Goal: Transaction & Acquisition: Purchase product/service

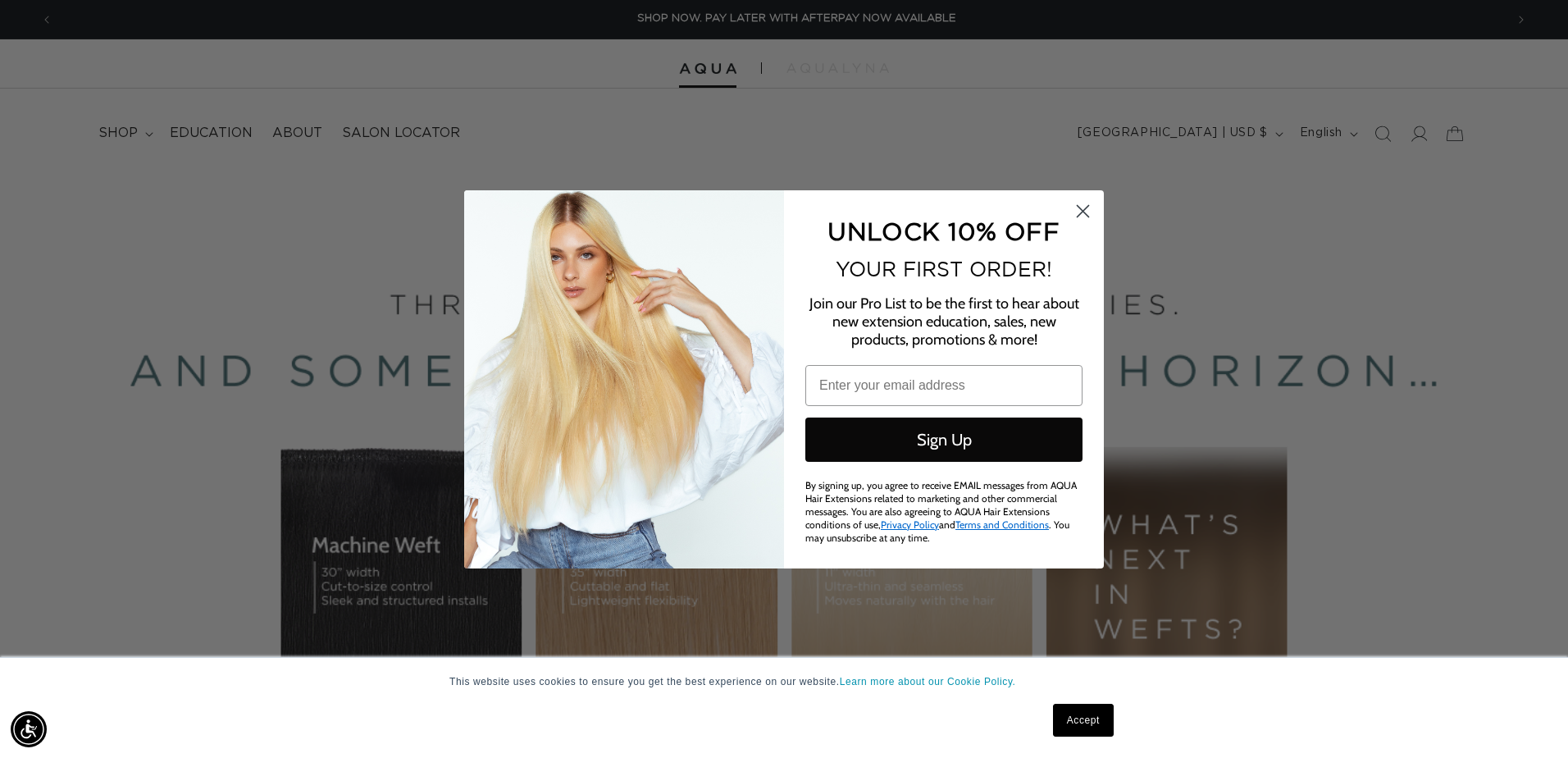
scroll to position [0, 1452]
click at [1081, 210] on icon "Close dialog" at bounding box center [1083, 211] width 12 height 12
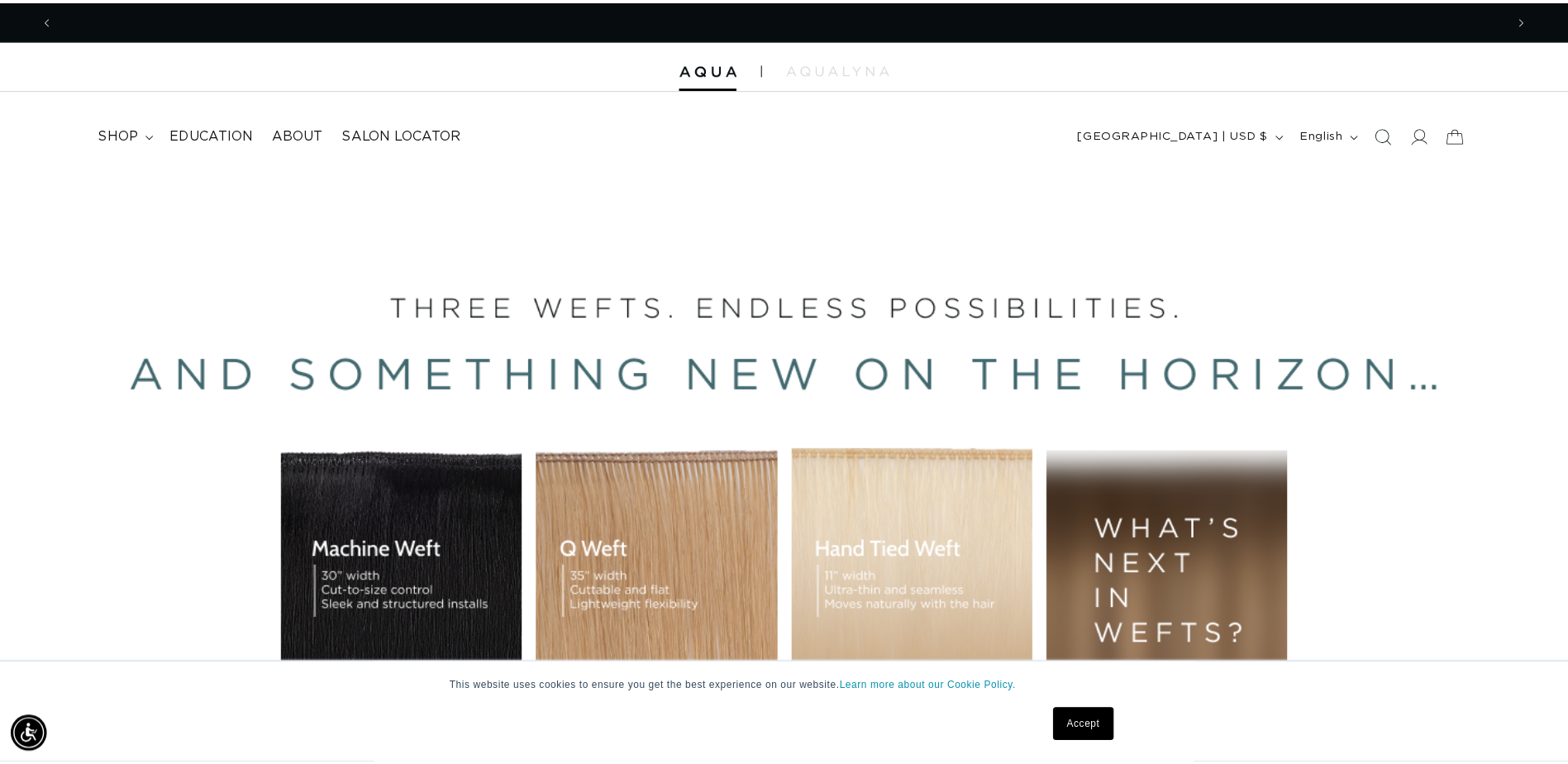
scroll to position [0, 2900]
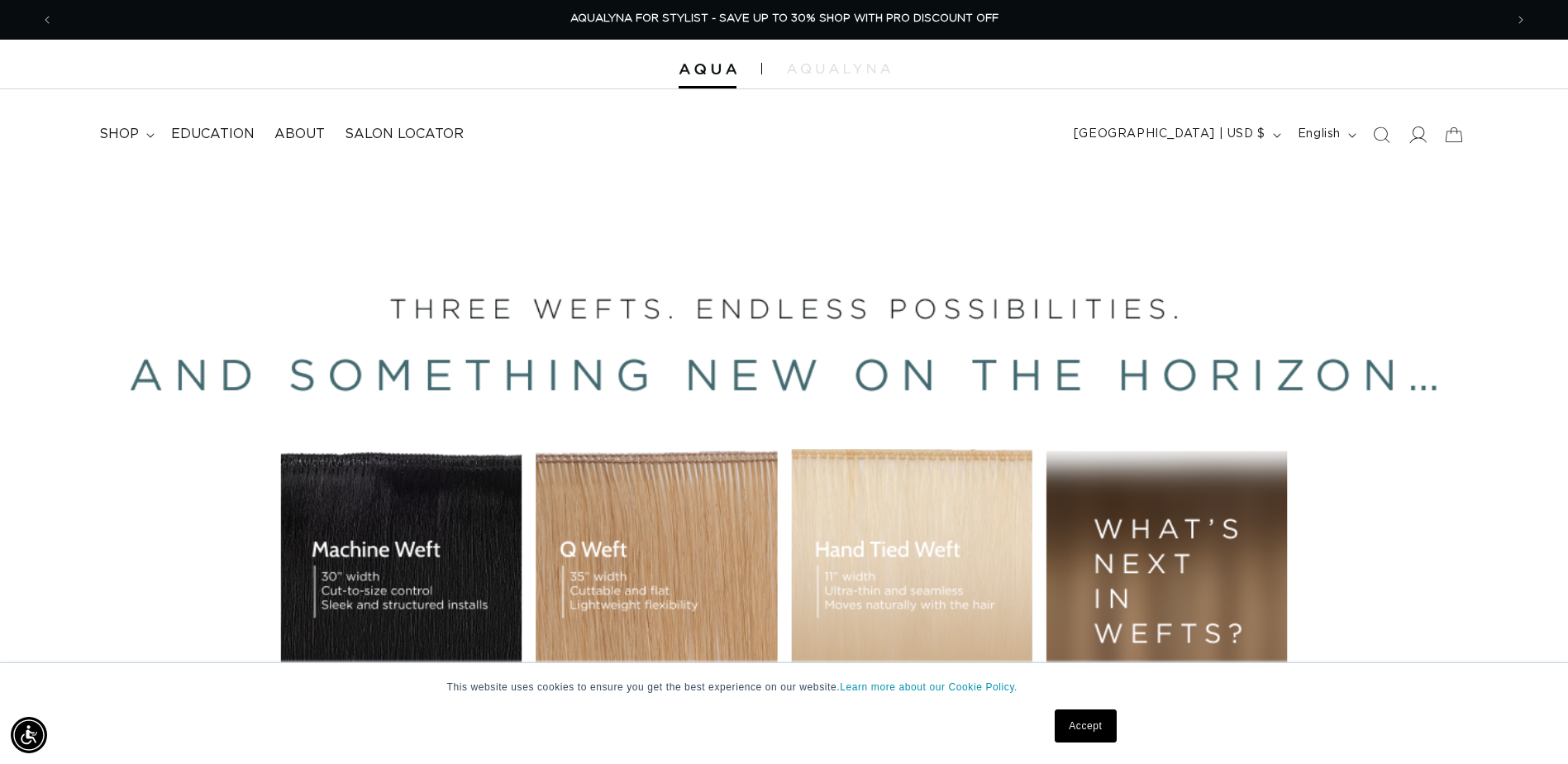
click at [1415, 126] on icon at bounding box center [1416, 134] width 17 height 17
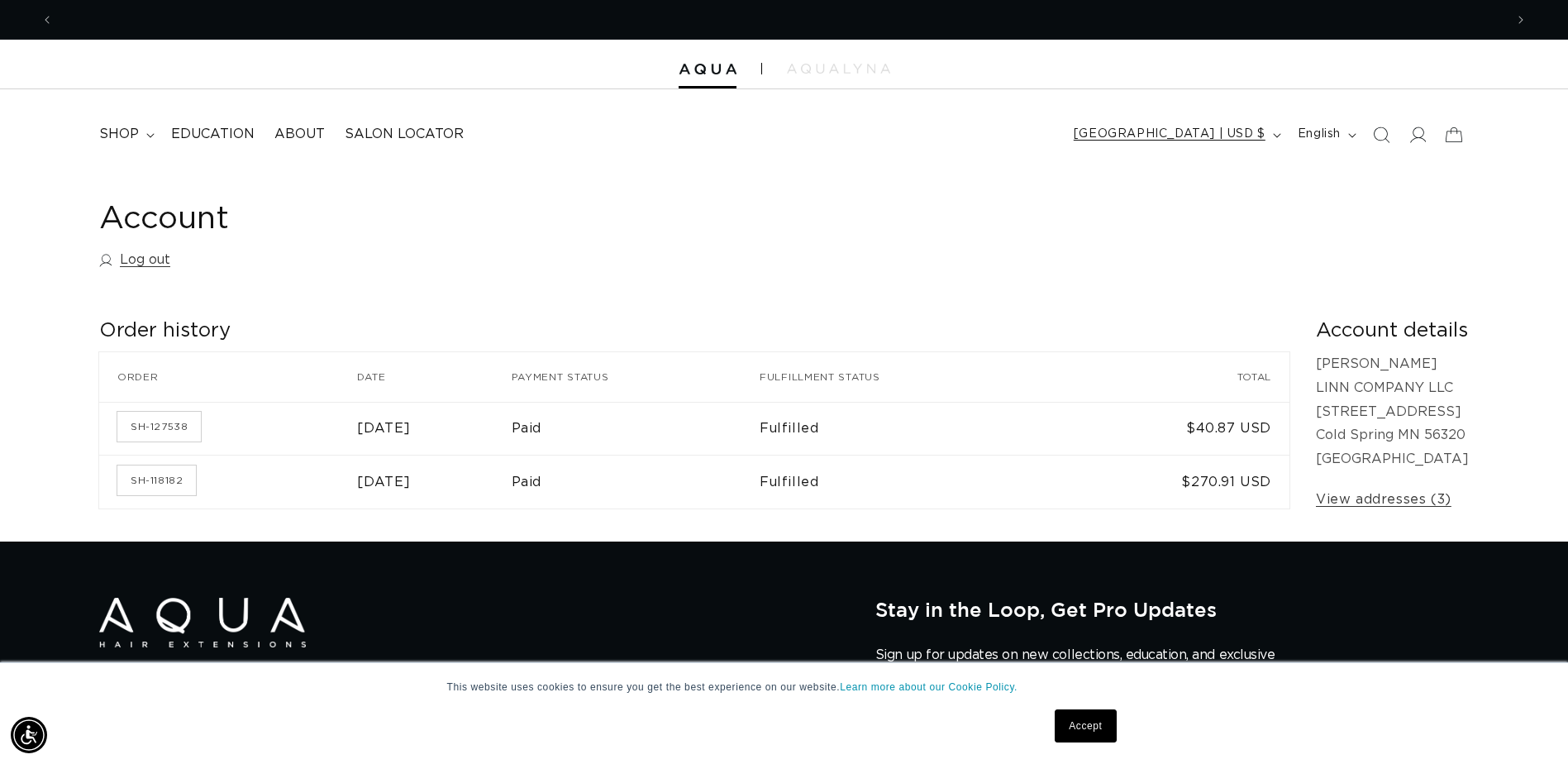
scroll to position [0, 2900]
click at [117, 137] on span "shop" at bounding box center [119, 134] width 40 height 17
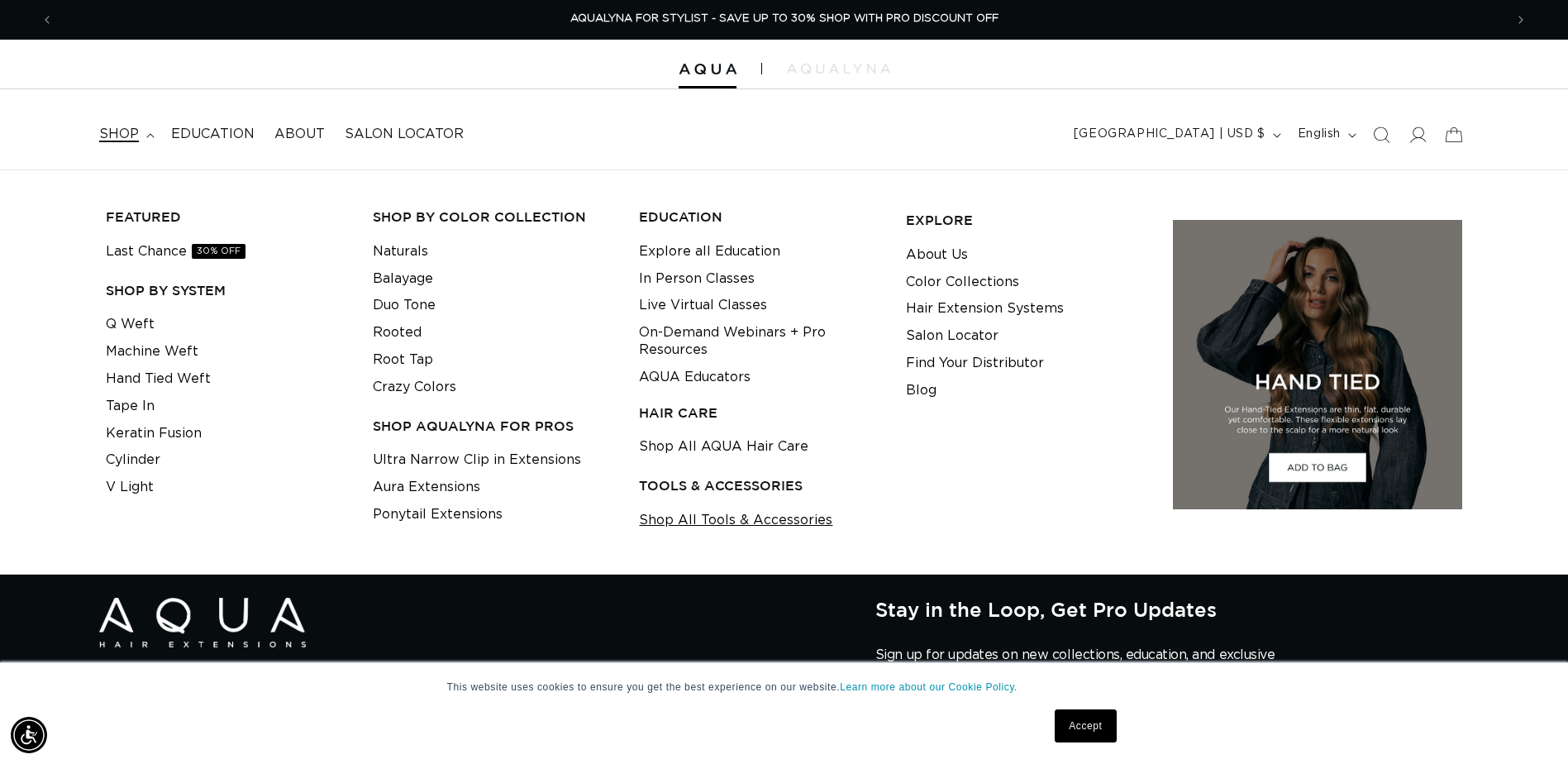
click at [750, 522] on link "Shop All Tools & Accessories" at bounding box center [736, 519] width 194 height 27
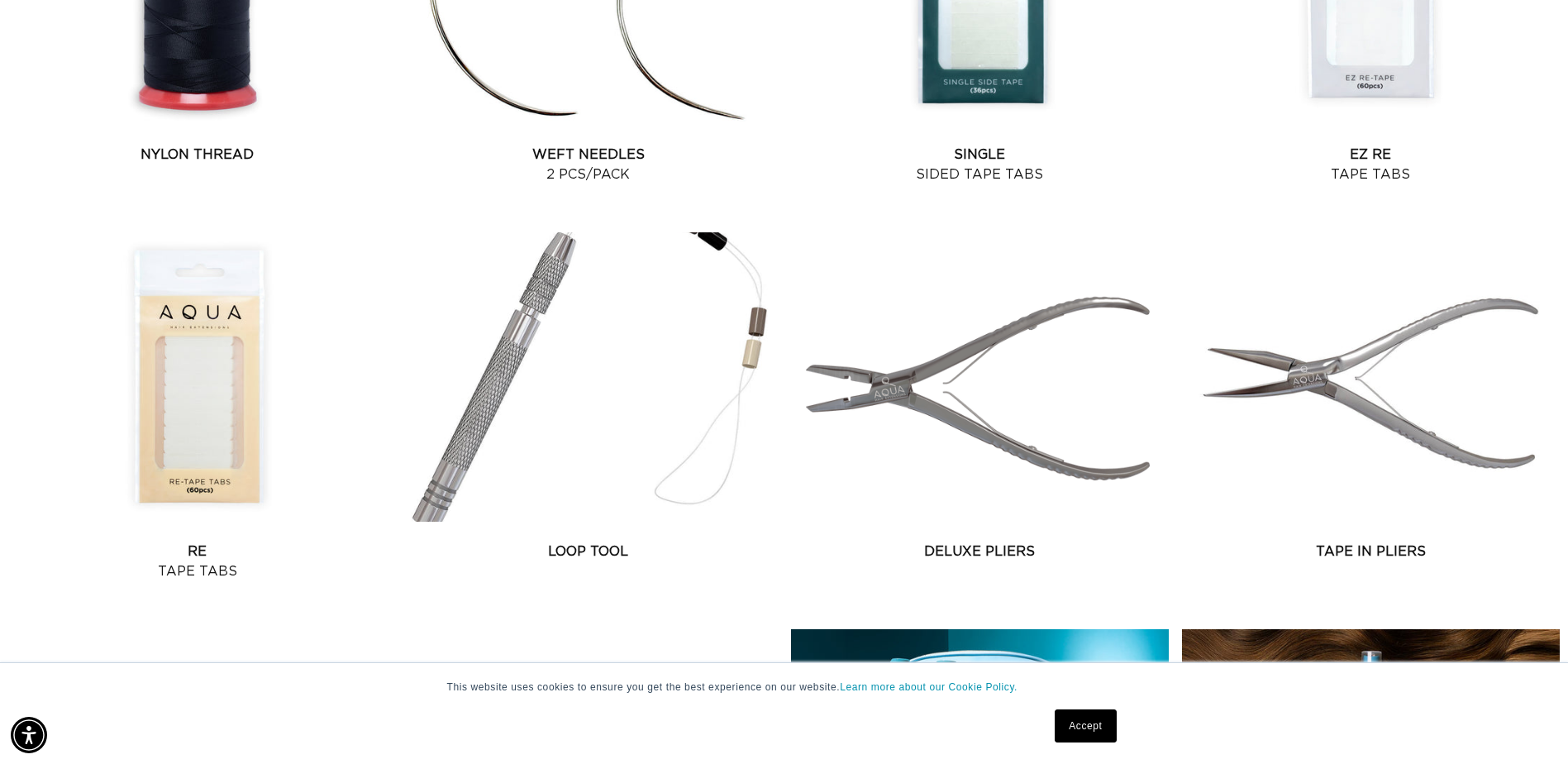
scroll to position [1736, 0]
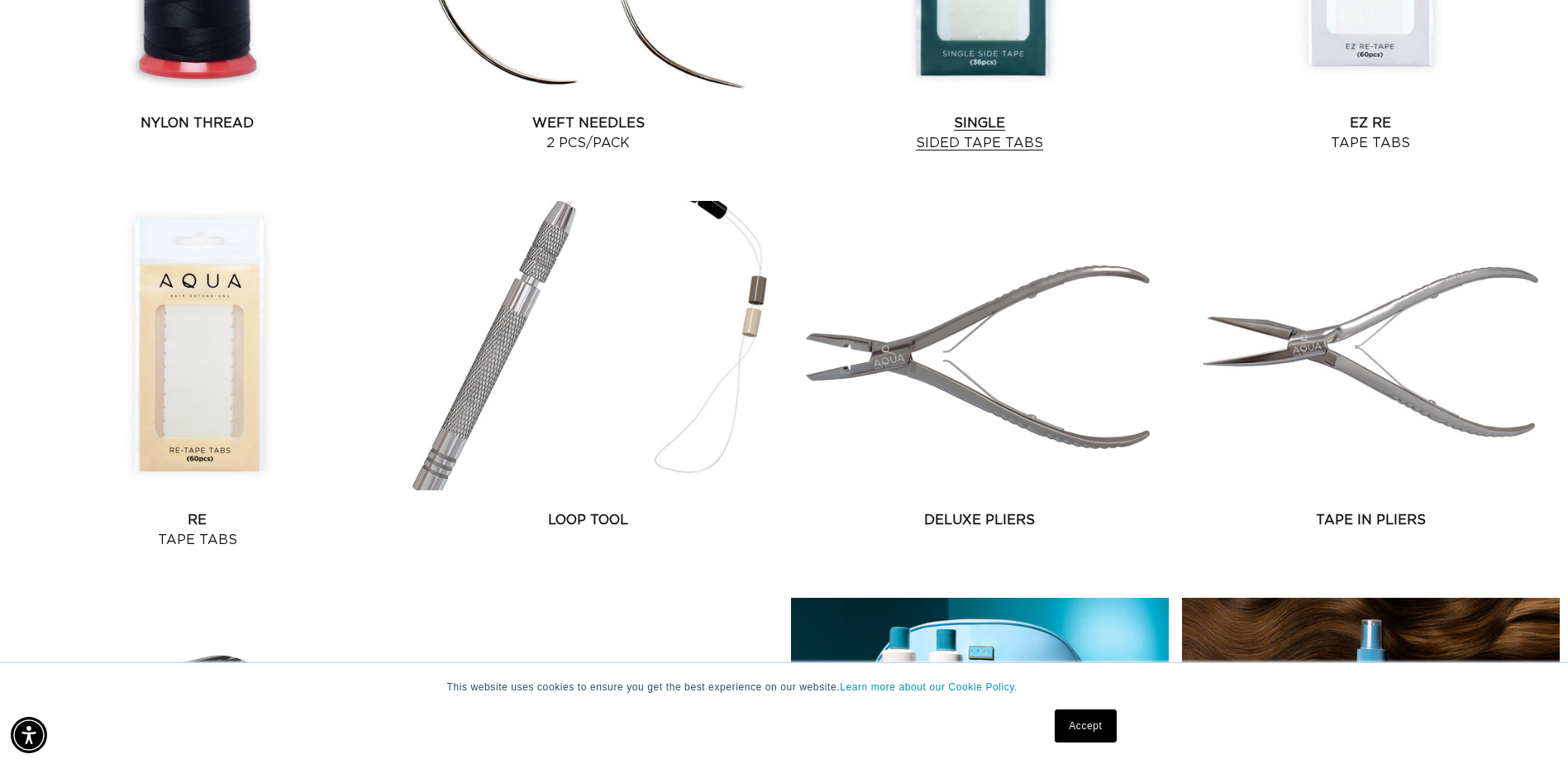
click at [1039, 113] on link "Single Sided Tape Tabs" at bounding box center [980, 133] width 378 height 40
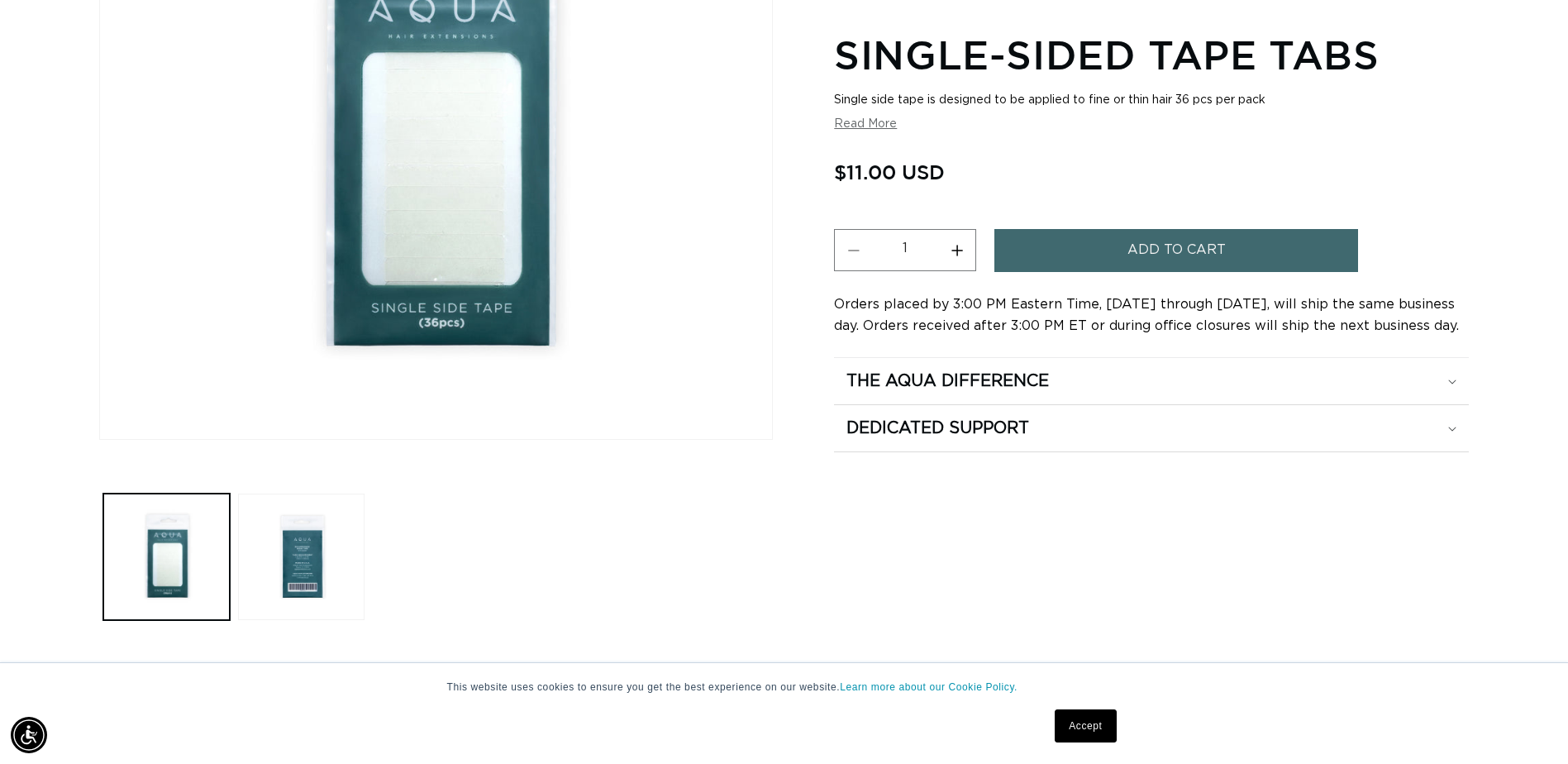
scroll to position [0, 1450]
click at [329, 565] on button "Load image 2 in gallery view" at bounding box center [301, 556] width 127 height 127
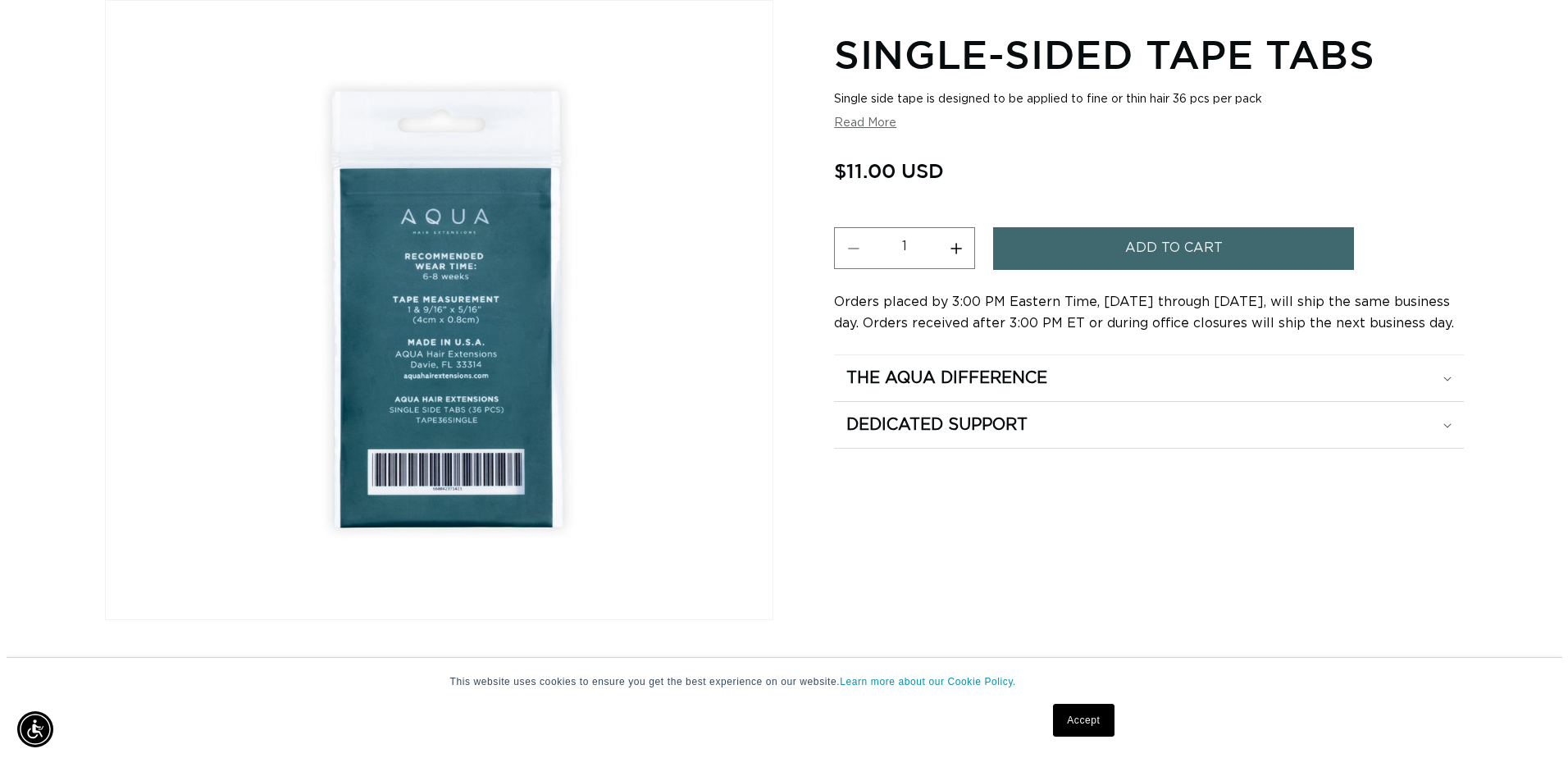
scroll to position [0, 0]
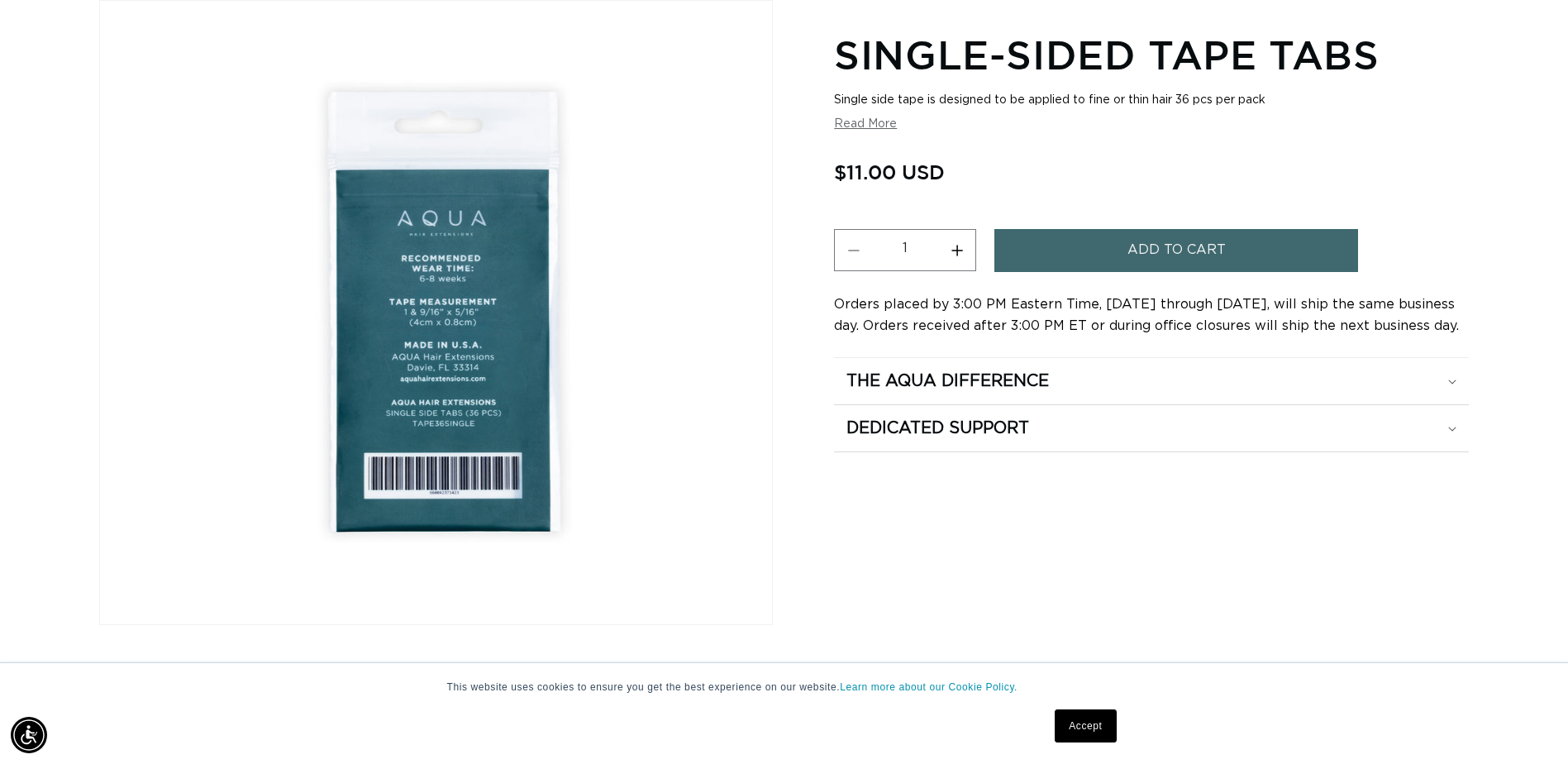
click at [1216, 264] on span "Add to cart" at bounding box center [1176, 250] width 98 height 42
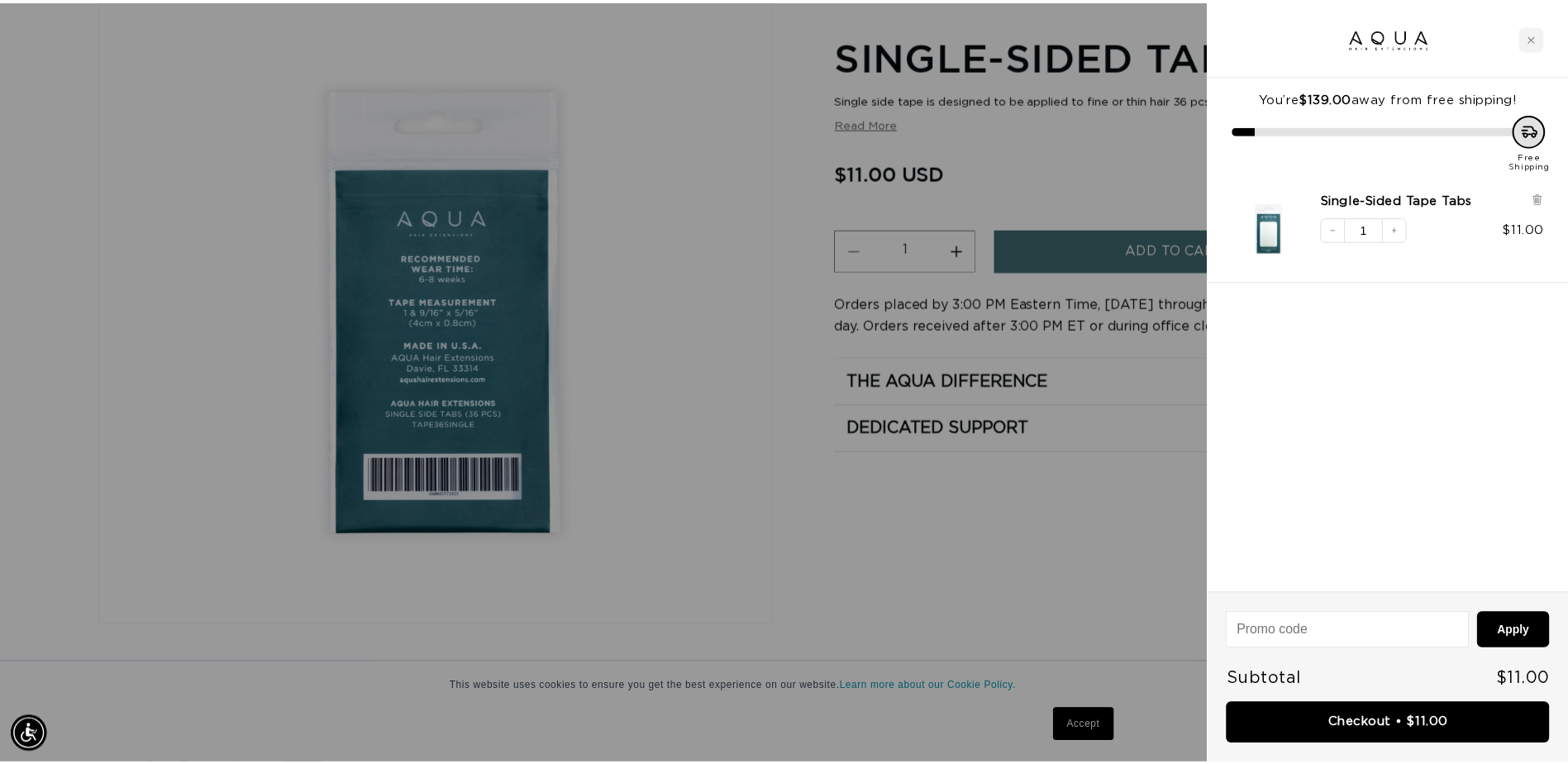
scroll to position [0, 2925]
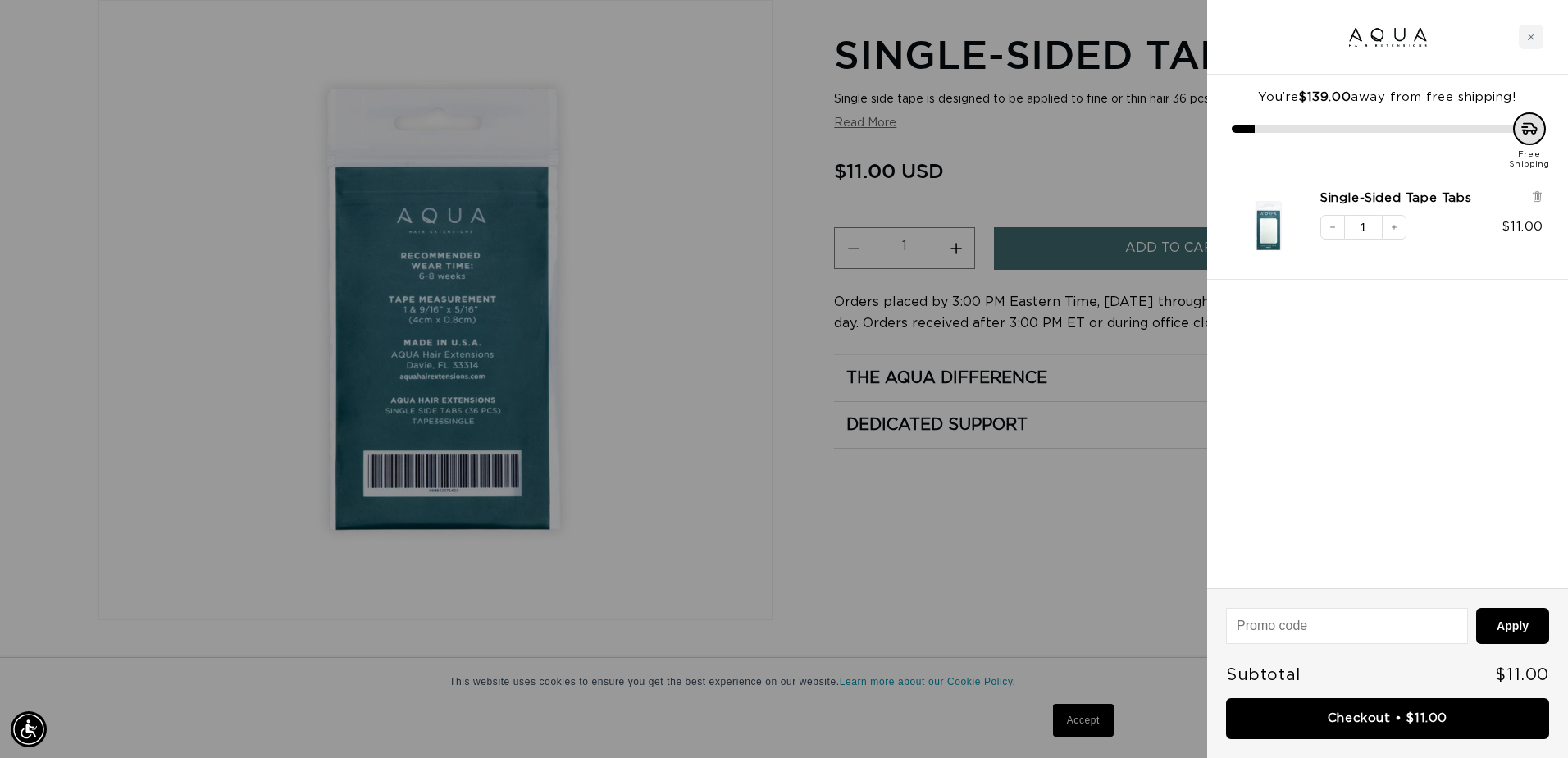
click at [667, 78] on div at bounding box center [784, 379] width 1568 height 758
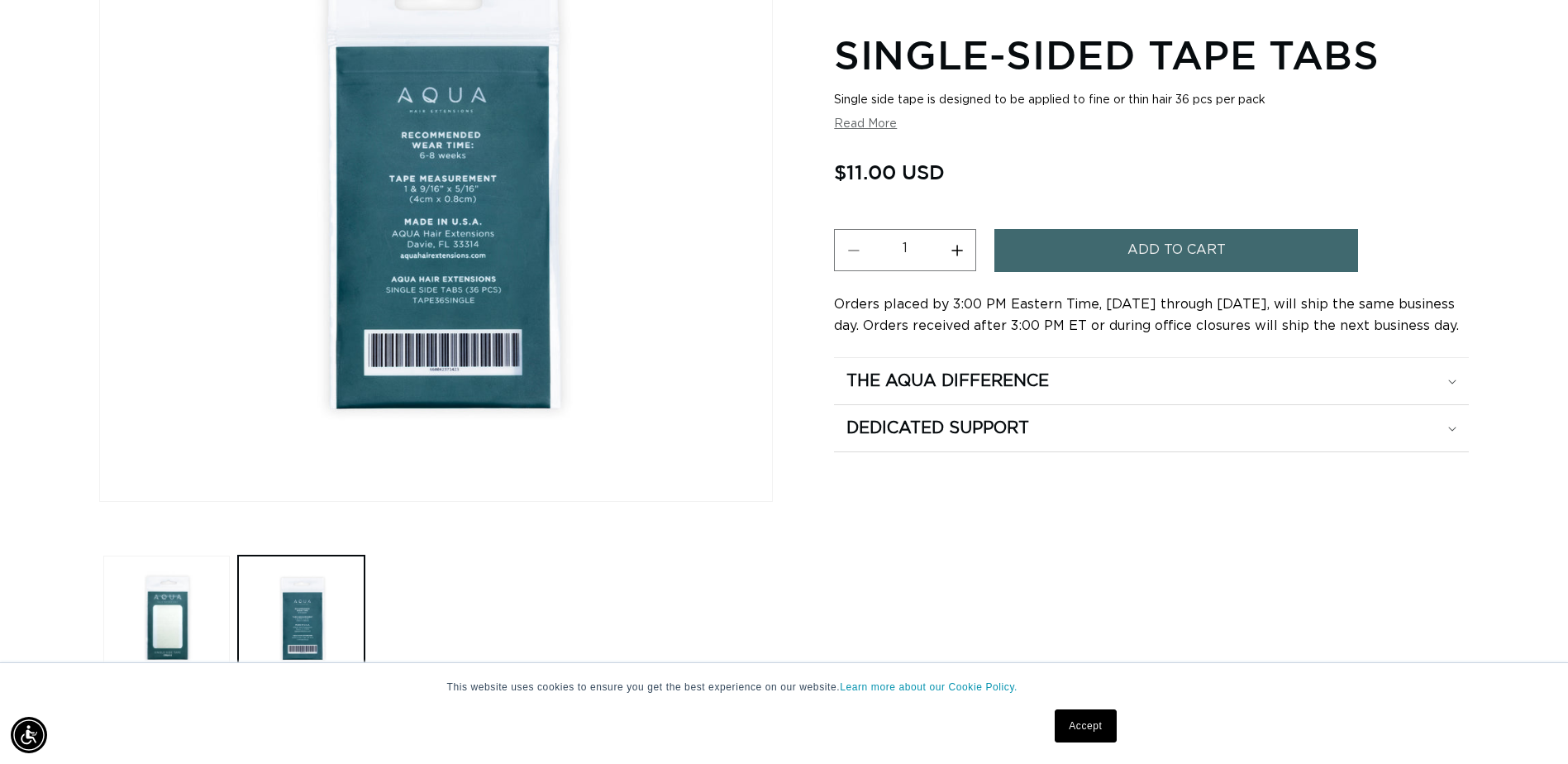
scroll to position [0, 0]
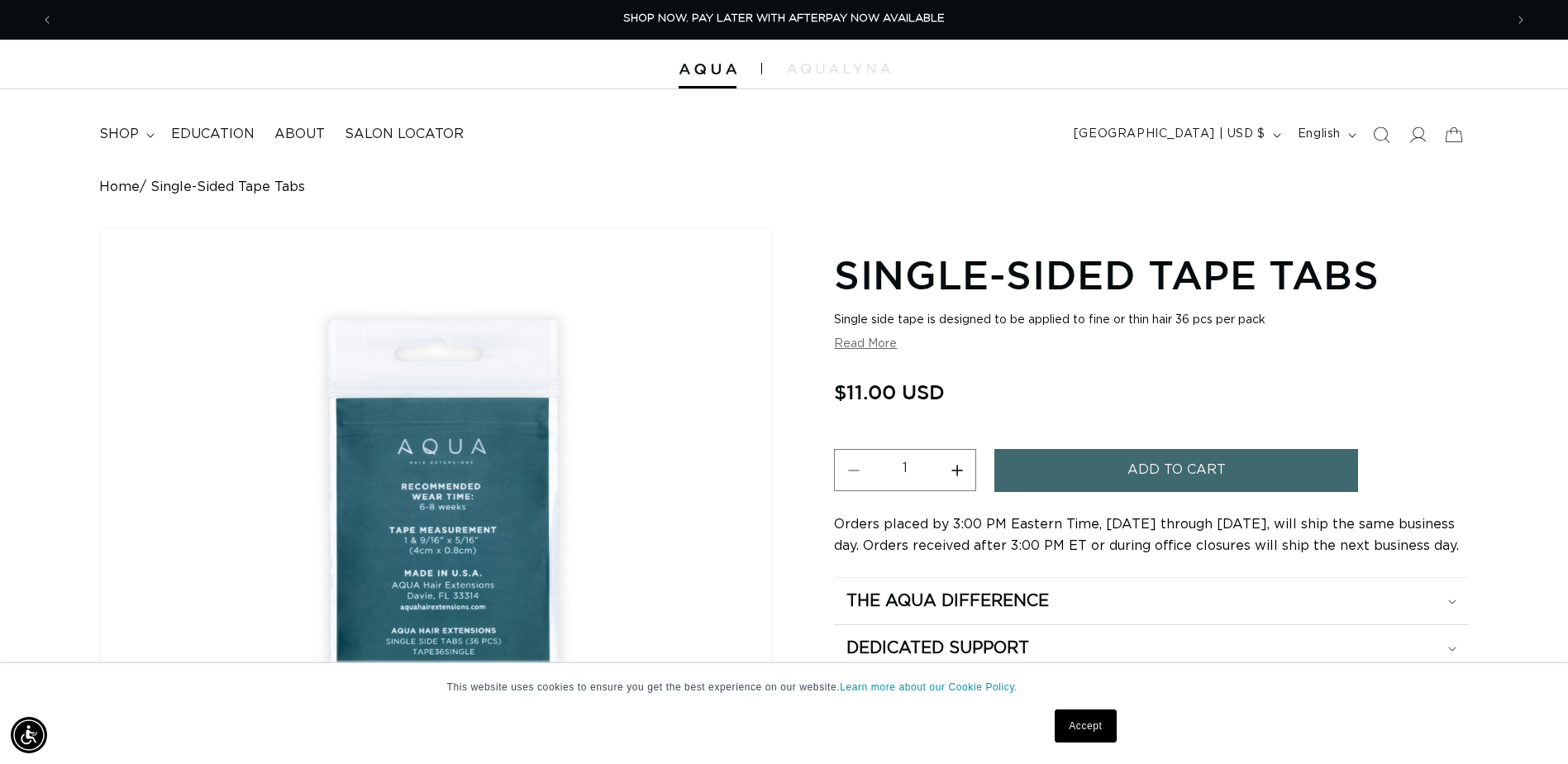
click at [117, 189] on link "Home" at bounding box center [119, 188] width 41 height 16
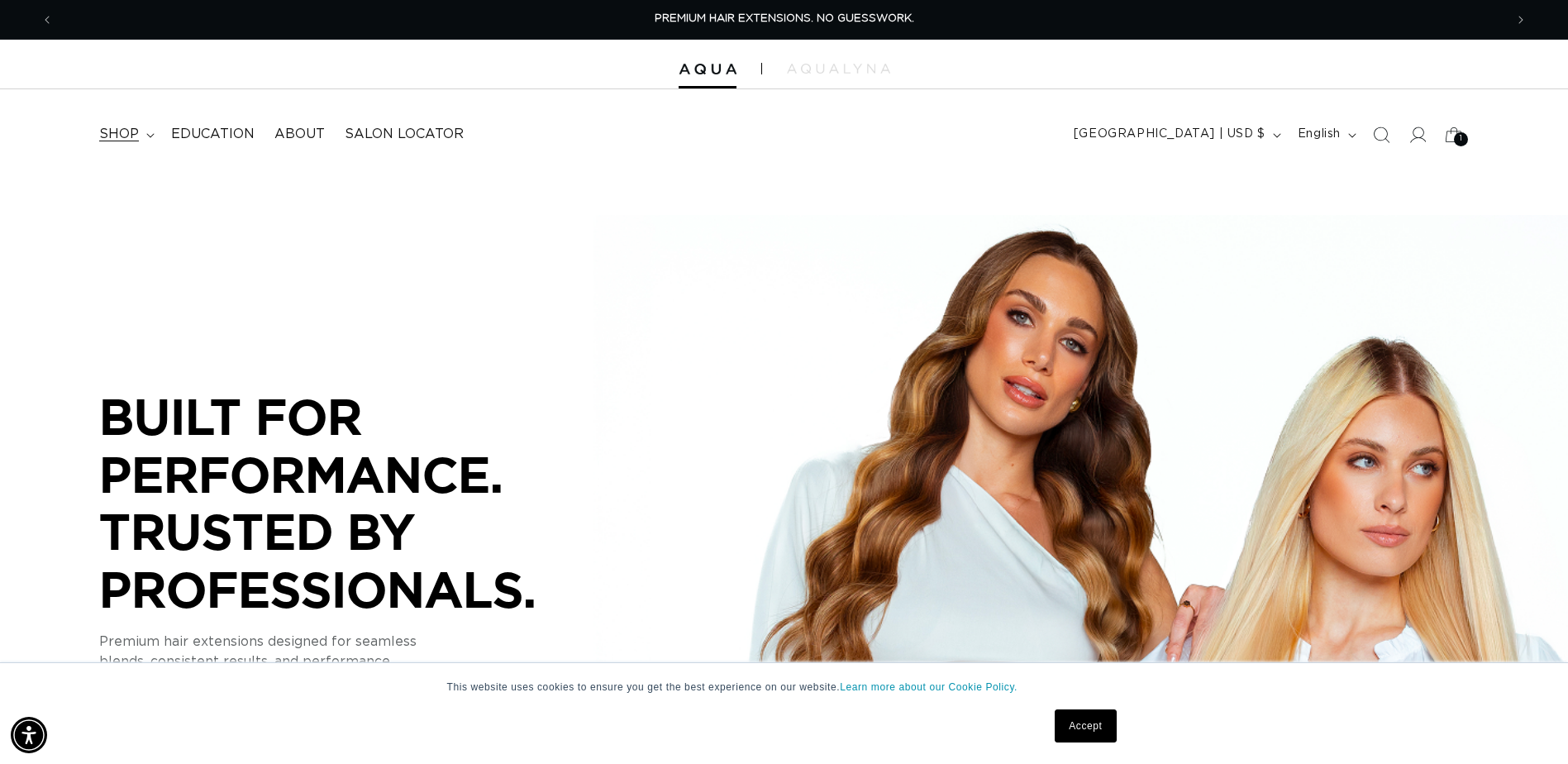
click at [116, 122] on summary "shop" at bounding box center [125, 134] width 72 height 37
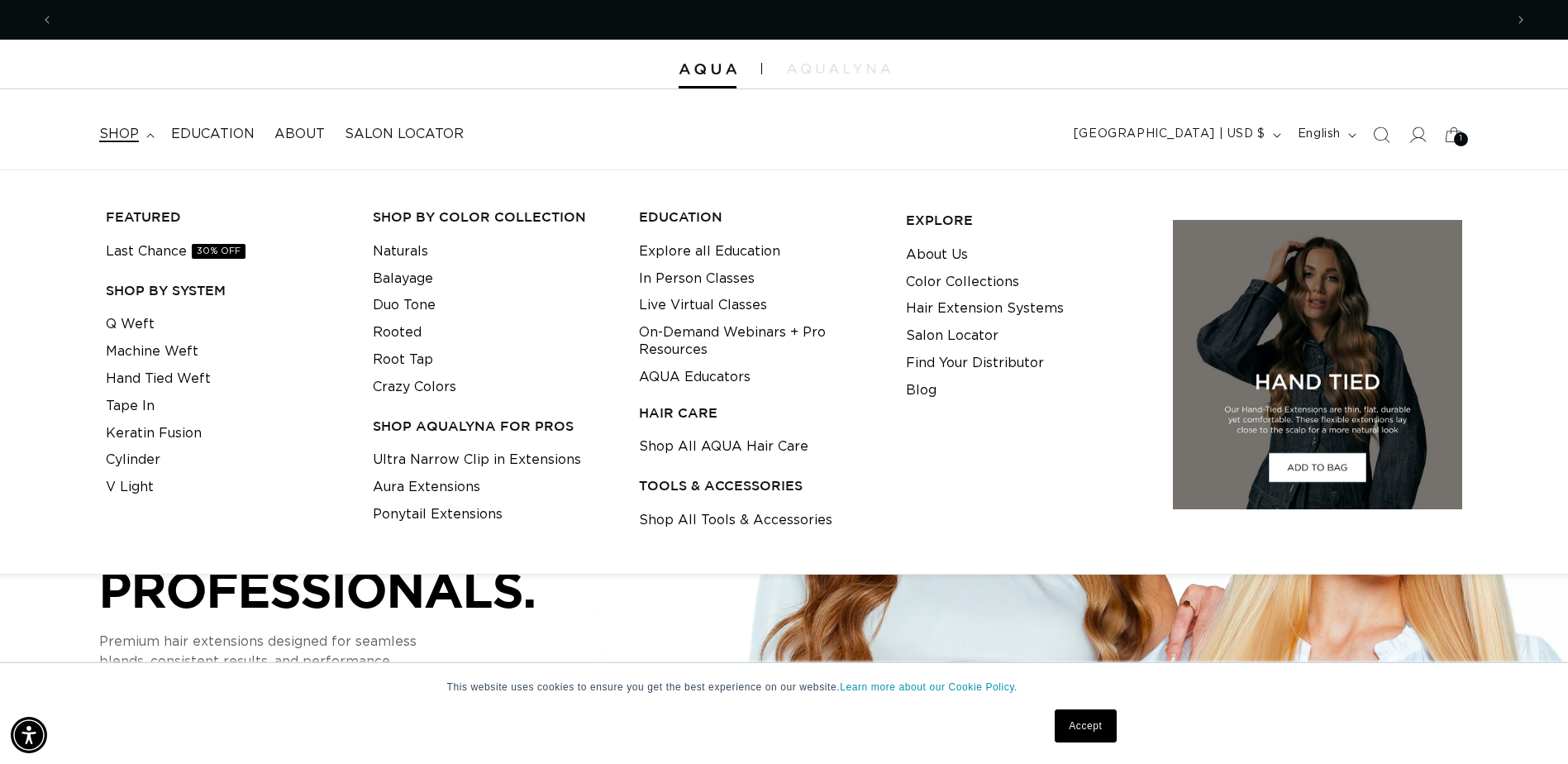
scroll to position [0, 1450]
click at [775, 520] on link "Shop All Tools & Accessories" at bounding box center [736, 519] width 194 height 27
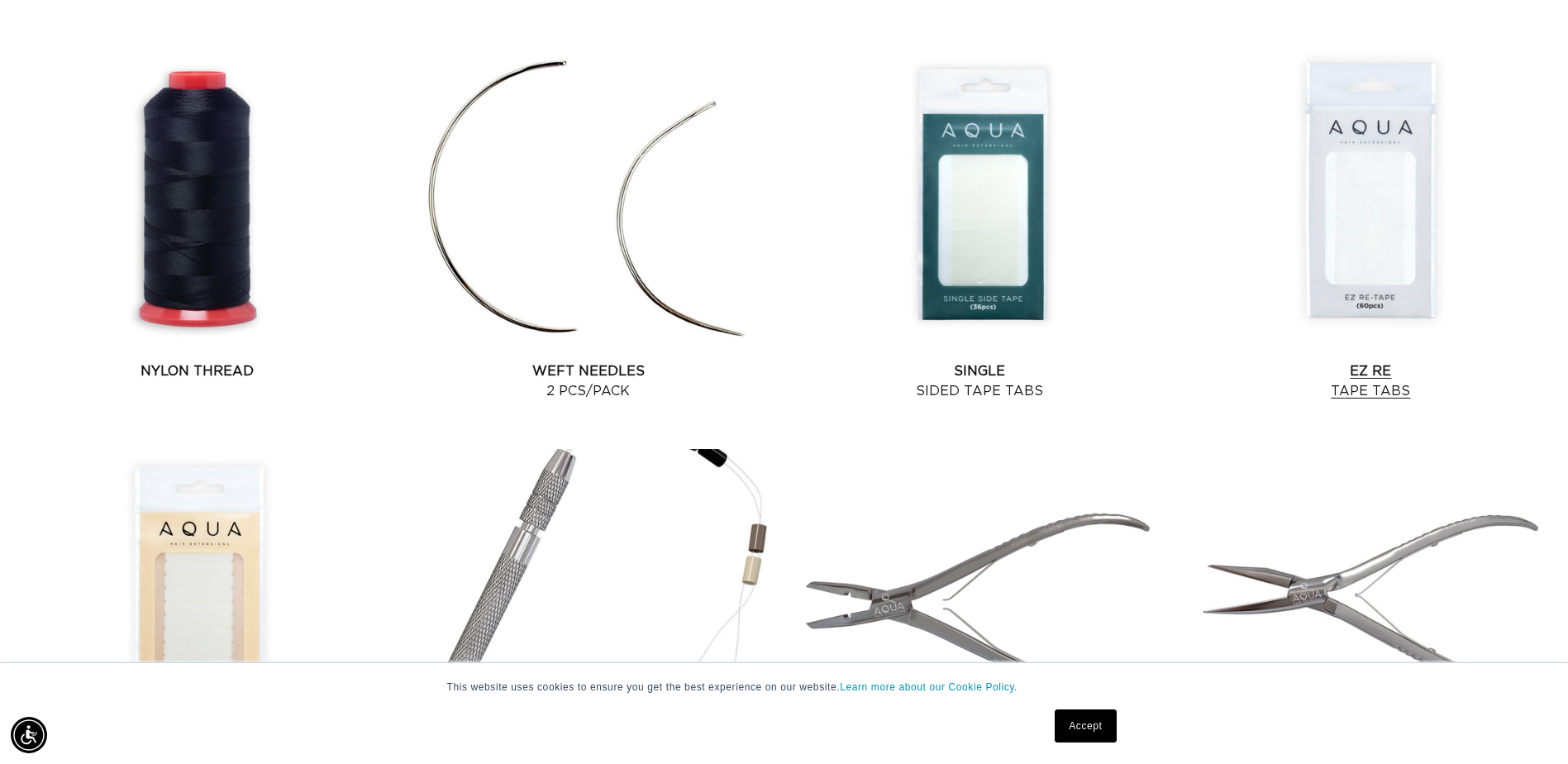
scroll to position [0, 1450]
click at [1392, 362] on link "EZ Re Tape Tabs" at bounding box center [1370, 382] width 378 height 40
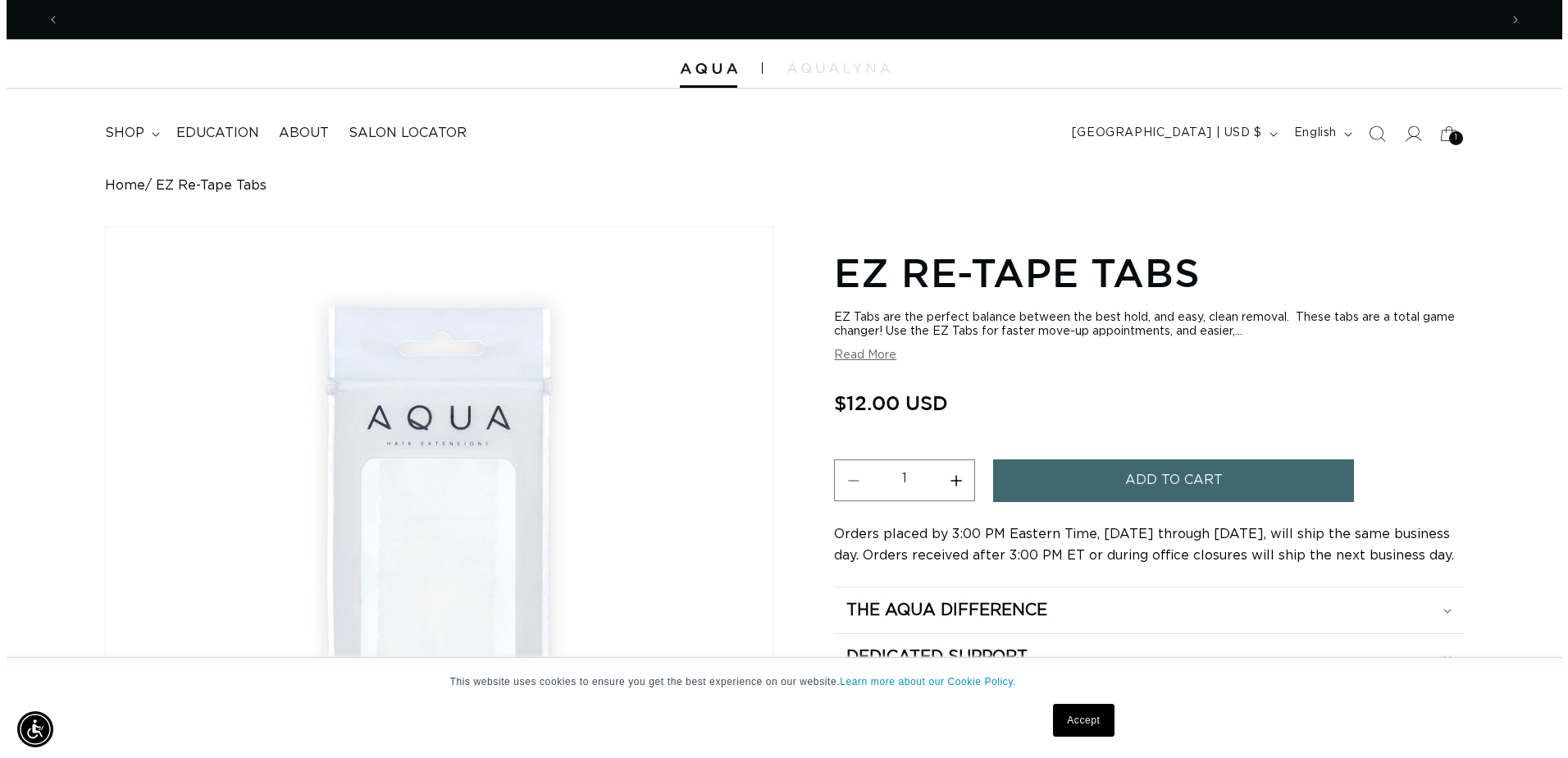
scroll to position [0, 2878]
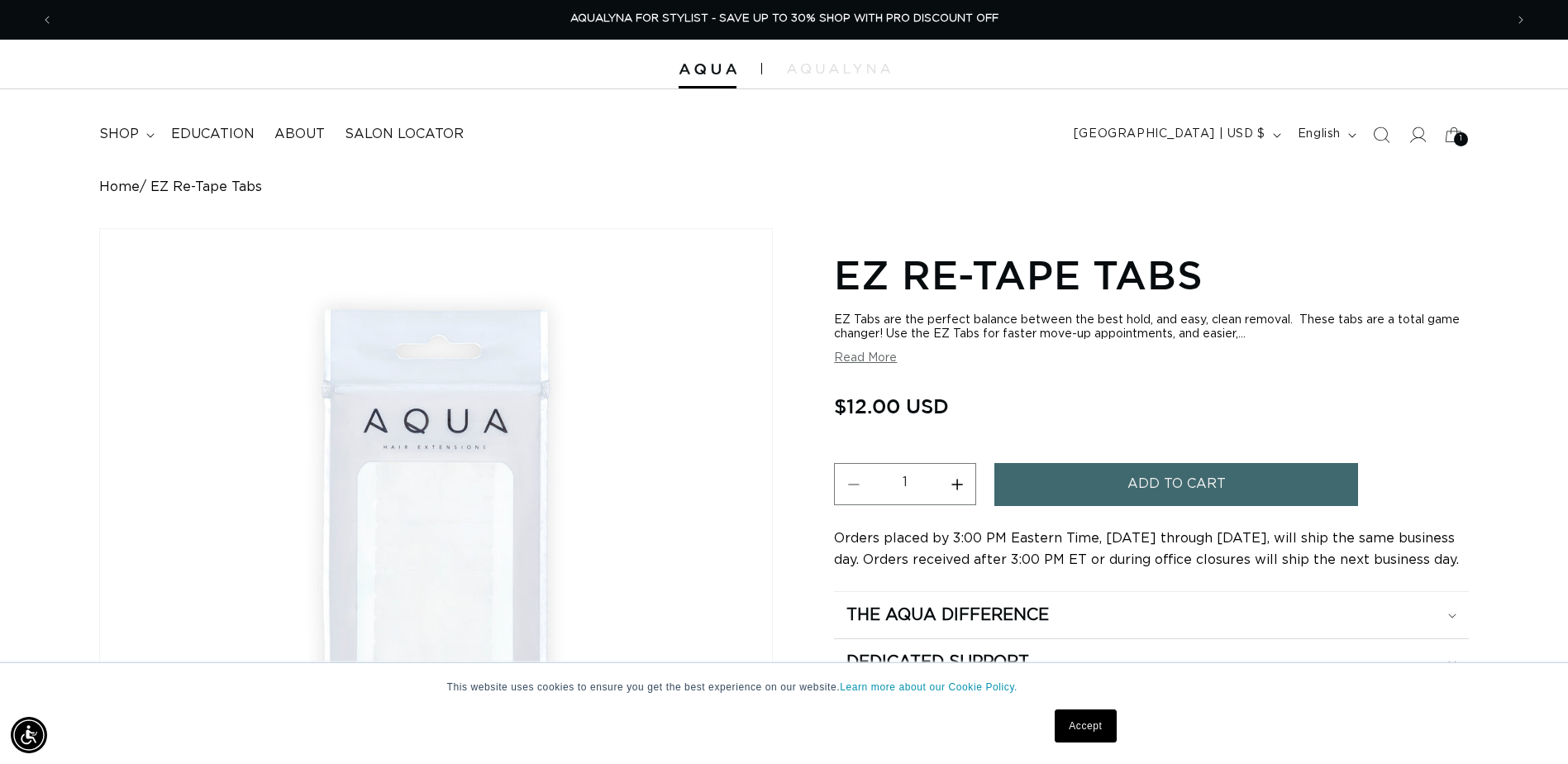
click at [1010, 481] on button "Add to cart" at bounding box center [1176, 483] width 364 height 42
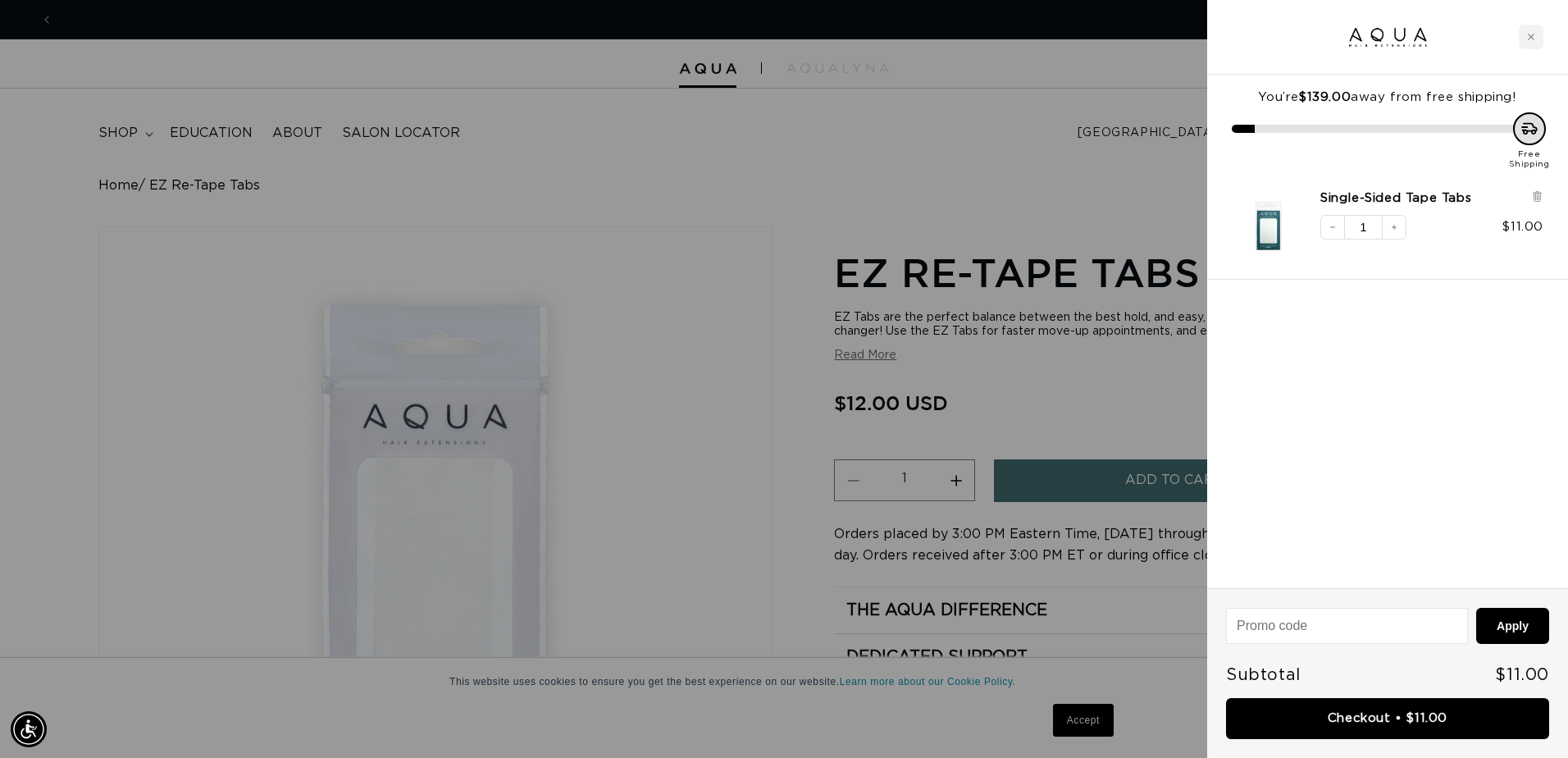
scroll to position [0, 0]
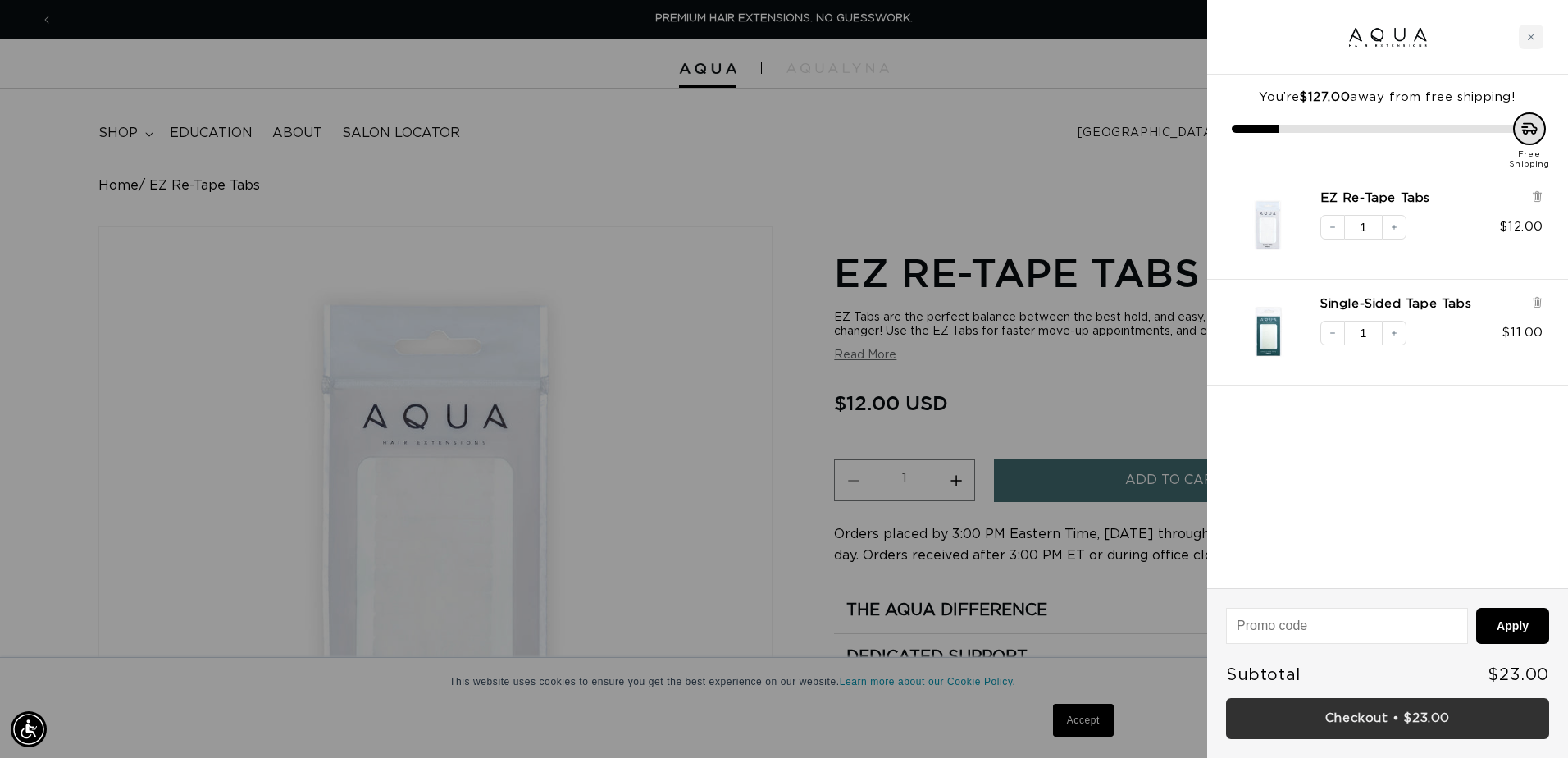
click at [1318, 720] on link "Checkout • $23.00" at bounding box center [1388, 718] width 323 height 42
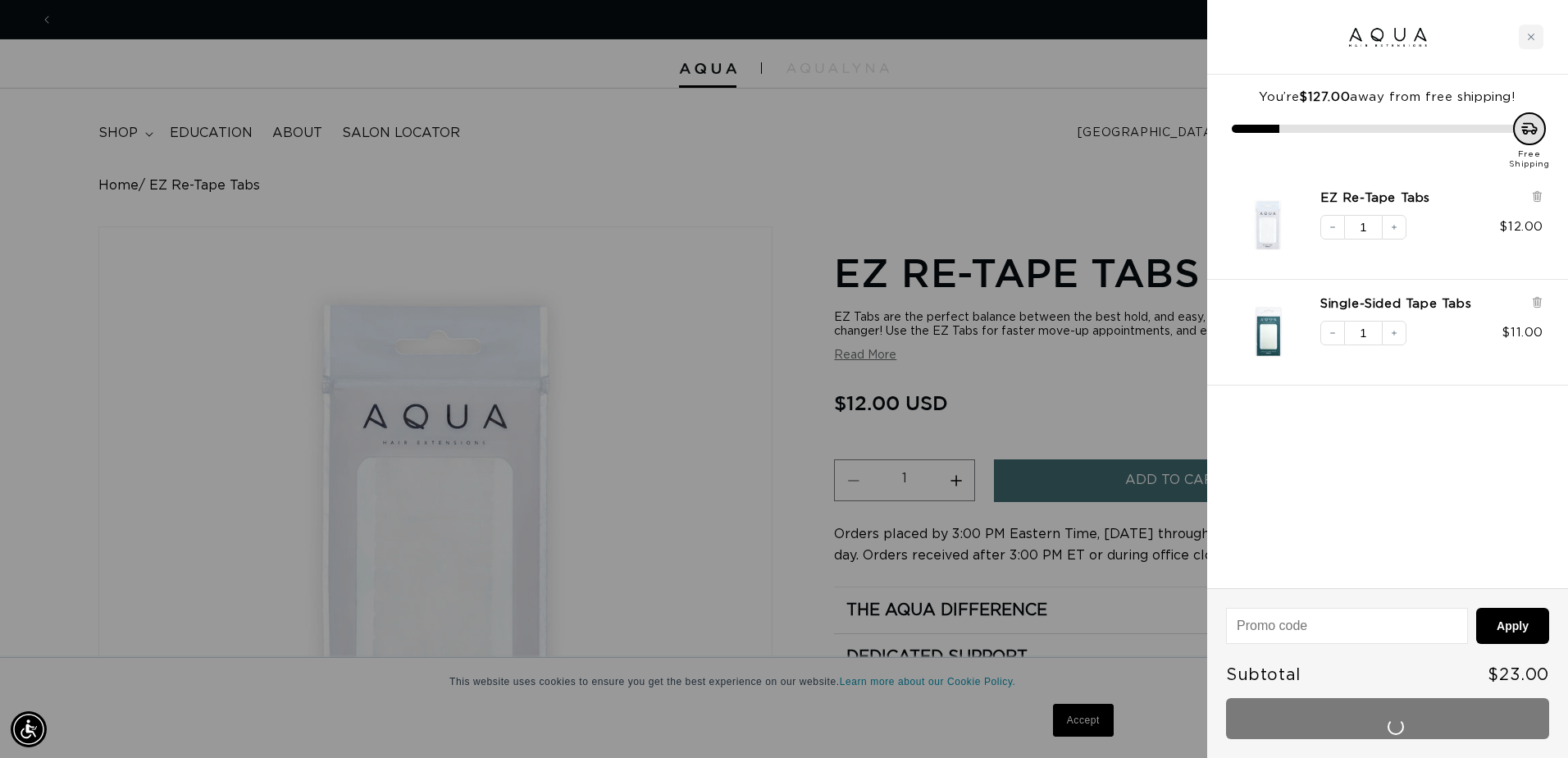
scroll to position [0, 1452]
